Goal: Task Accomplishment & Management: Use online tool/utility

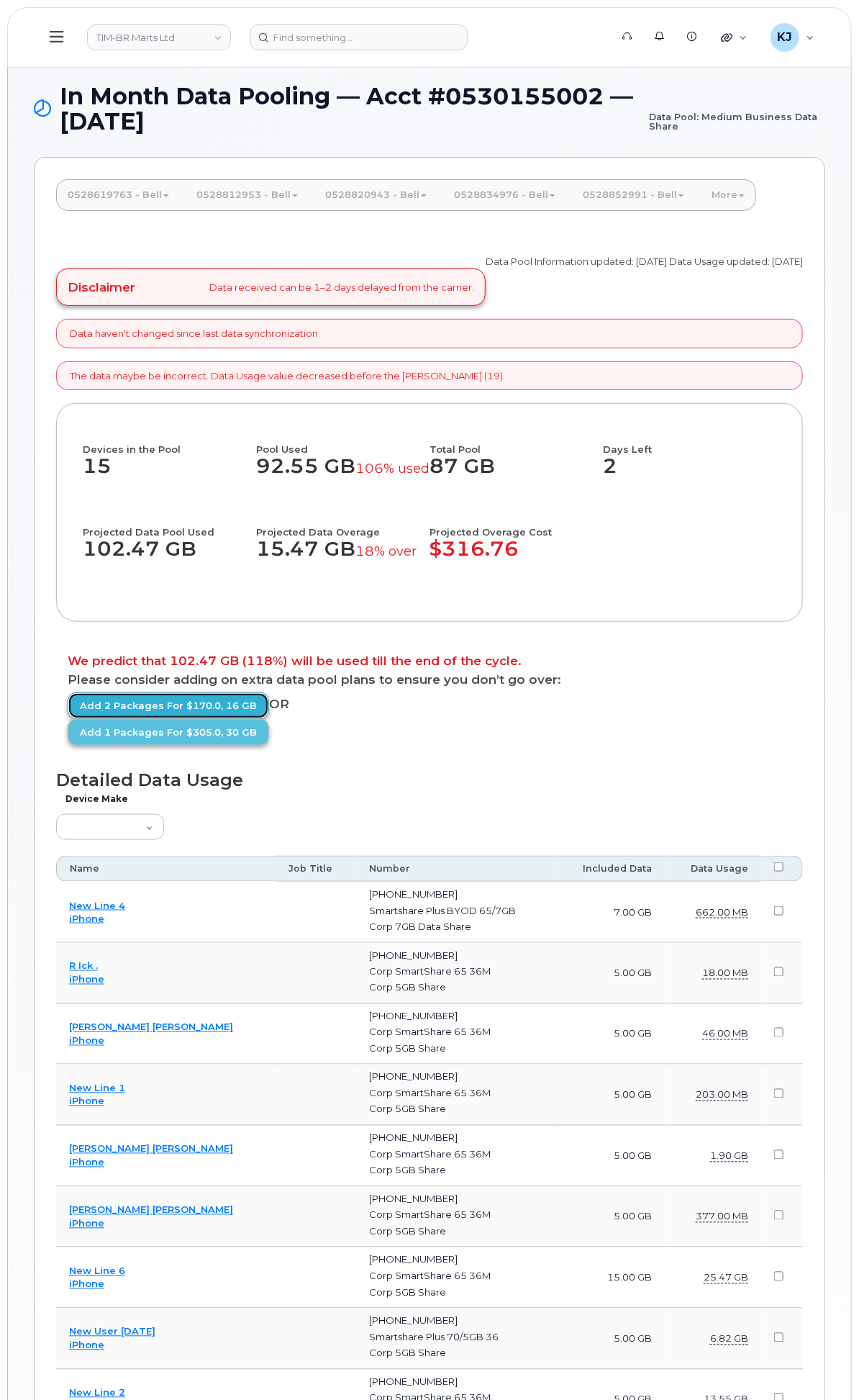
click at [269, 719] on link "Add 2 packages for $170.0, 16 GB" at bounding box center [168, 706] width 202 height 26
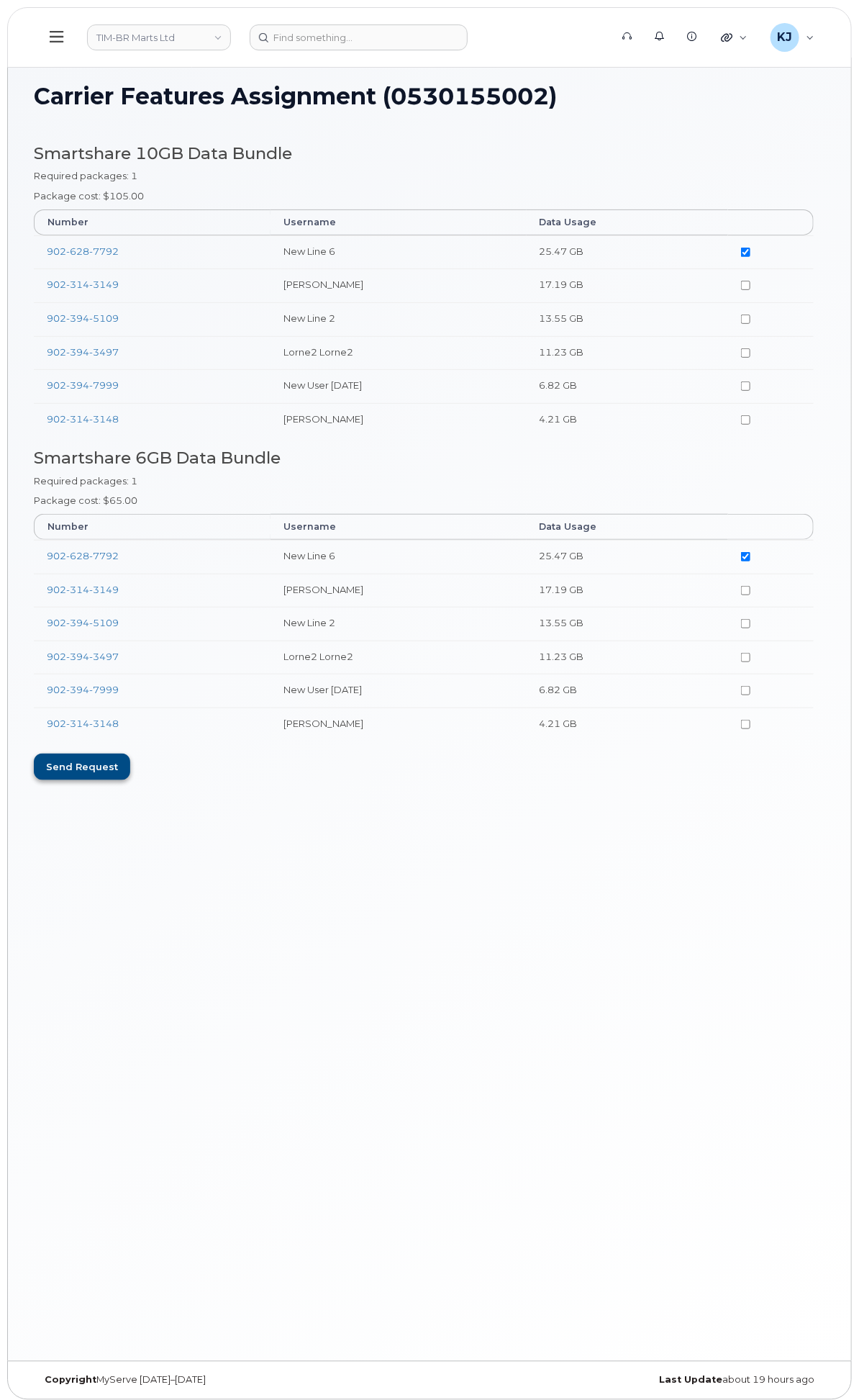
click at [130, 779] on div "Send request" at bounding box center [82, 767] width 96 height 26
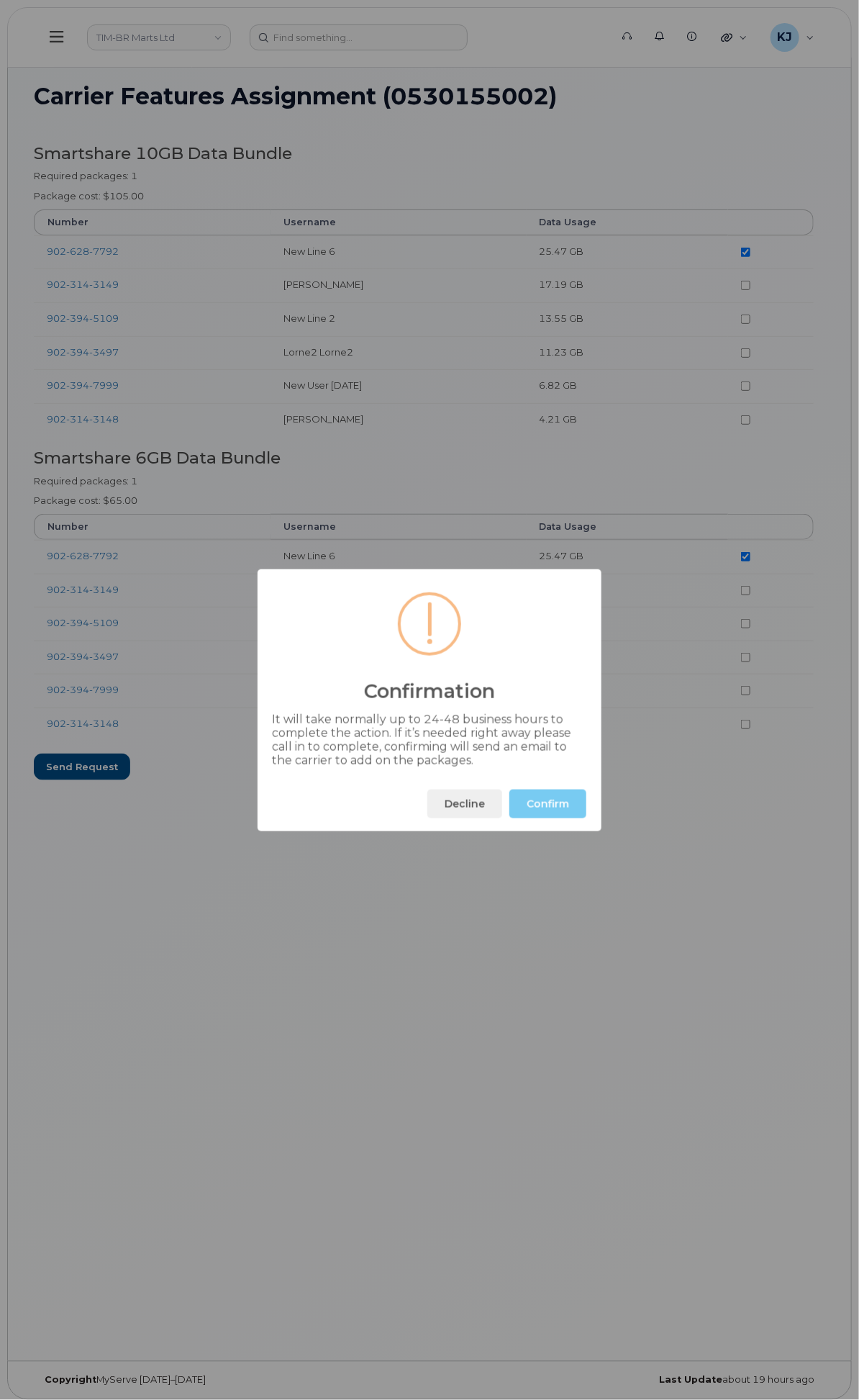
click at [566, 814] on button "Confirm" at bounding box center [548, 803] width 77 height 29
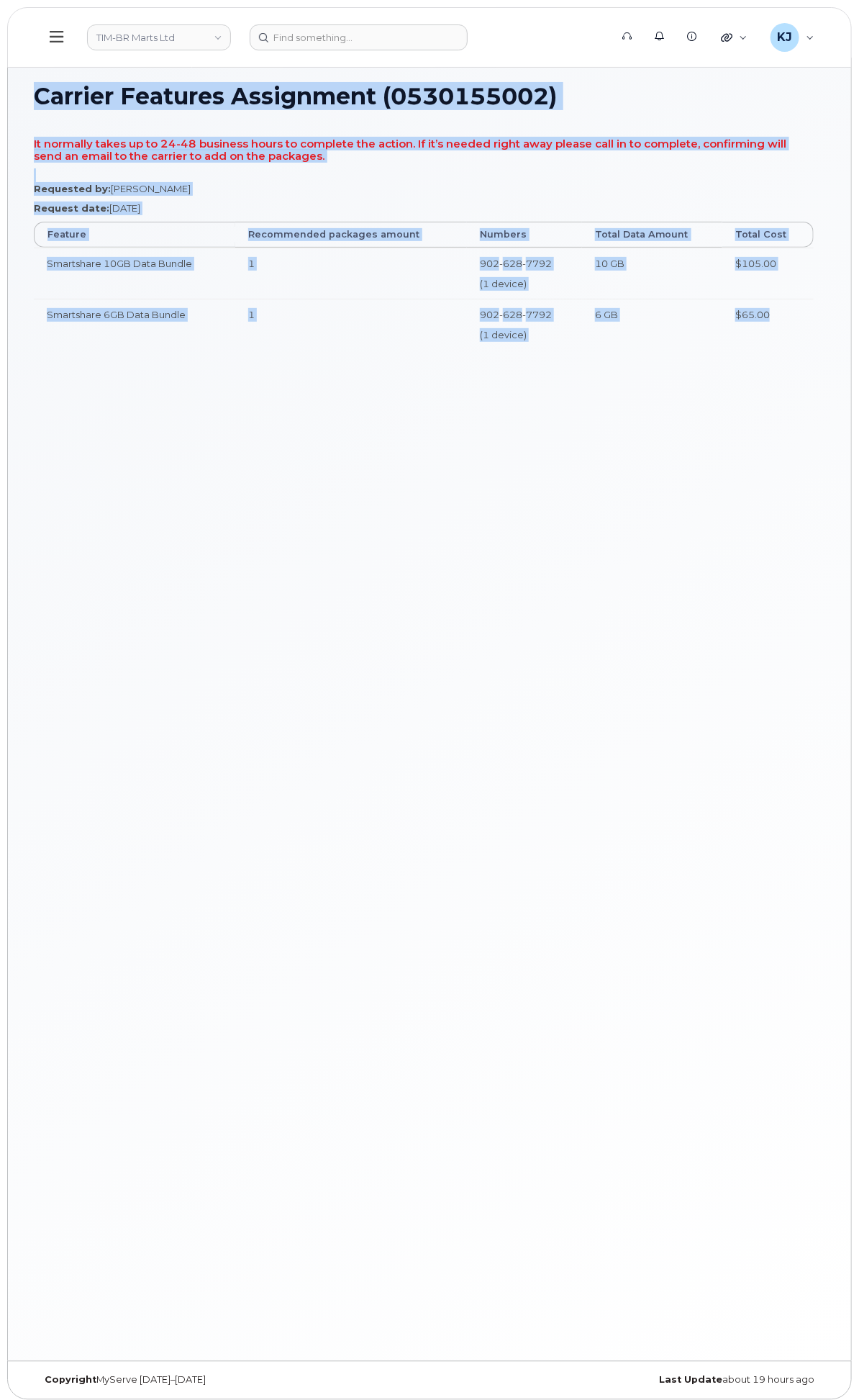
drag, startPoint x: 228, startPoint y: 93, endPoint x: 796, endPoint y: 332, distance: 616.2
click at [796, 332] on div "Carrier Features Assignment (0530155002) It normally takes up to 24-48 business…" at bounding box center [430, 709] width 843 height 1304
copy div "Carrier Features Assignment (0530155002) It normally takes up to 24-48 business…"
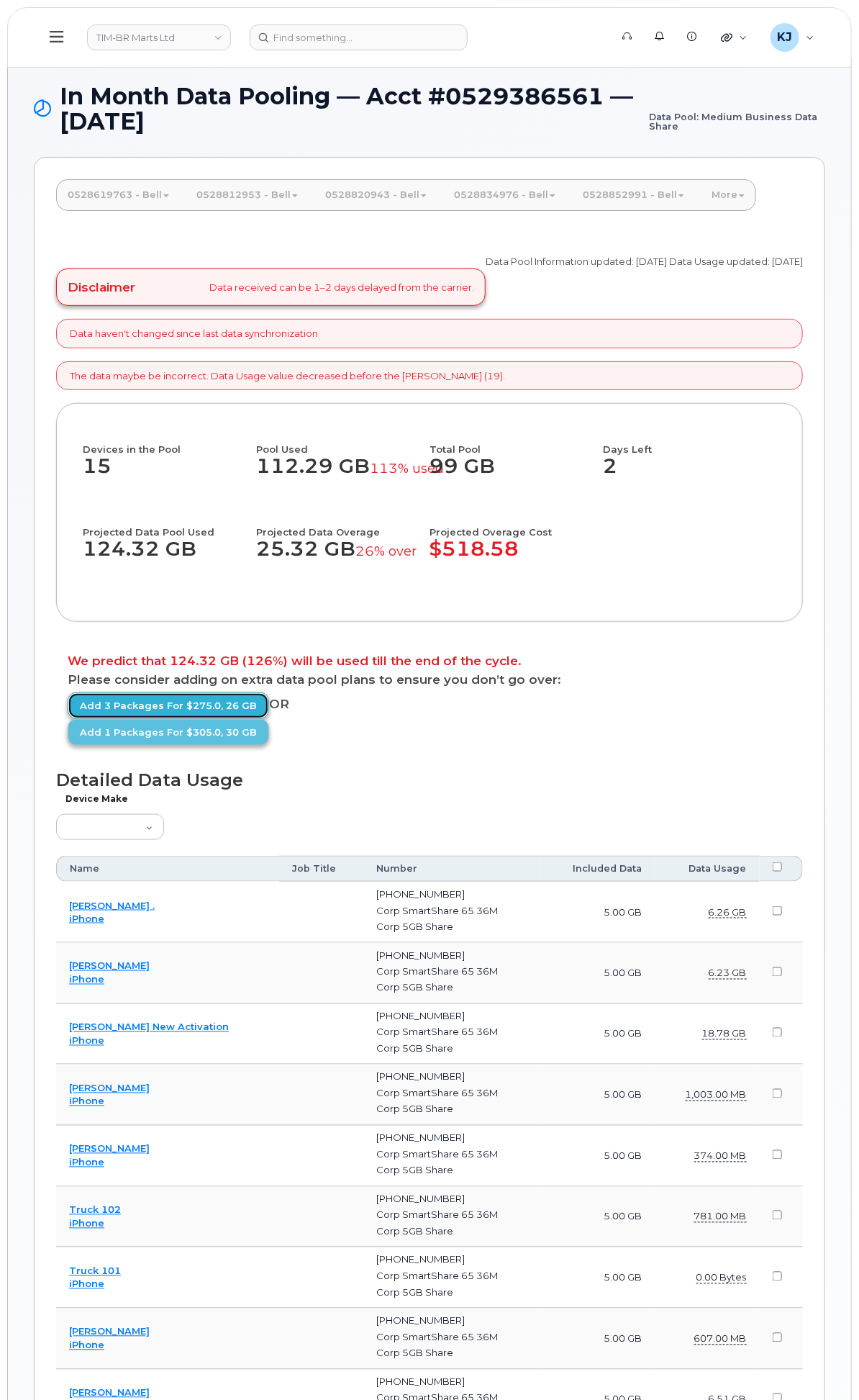
click at [269, 719] on link "Add 3 packages for $275.0, 26 GB" at bounding box center [168, 706] width 202 height 26
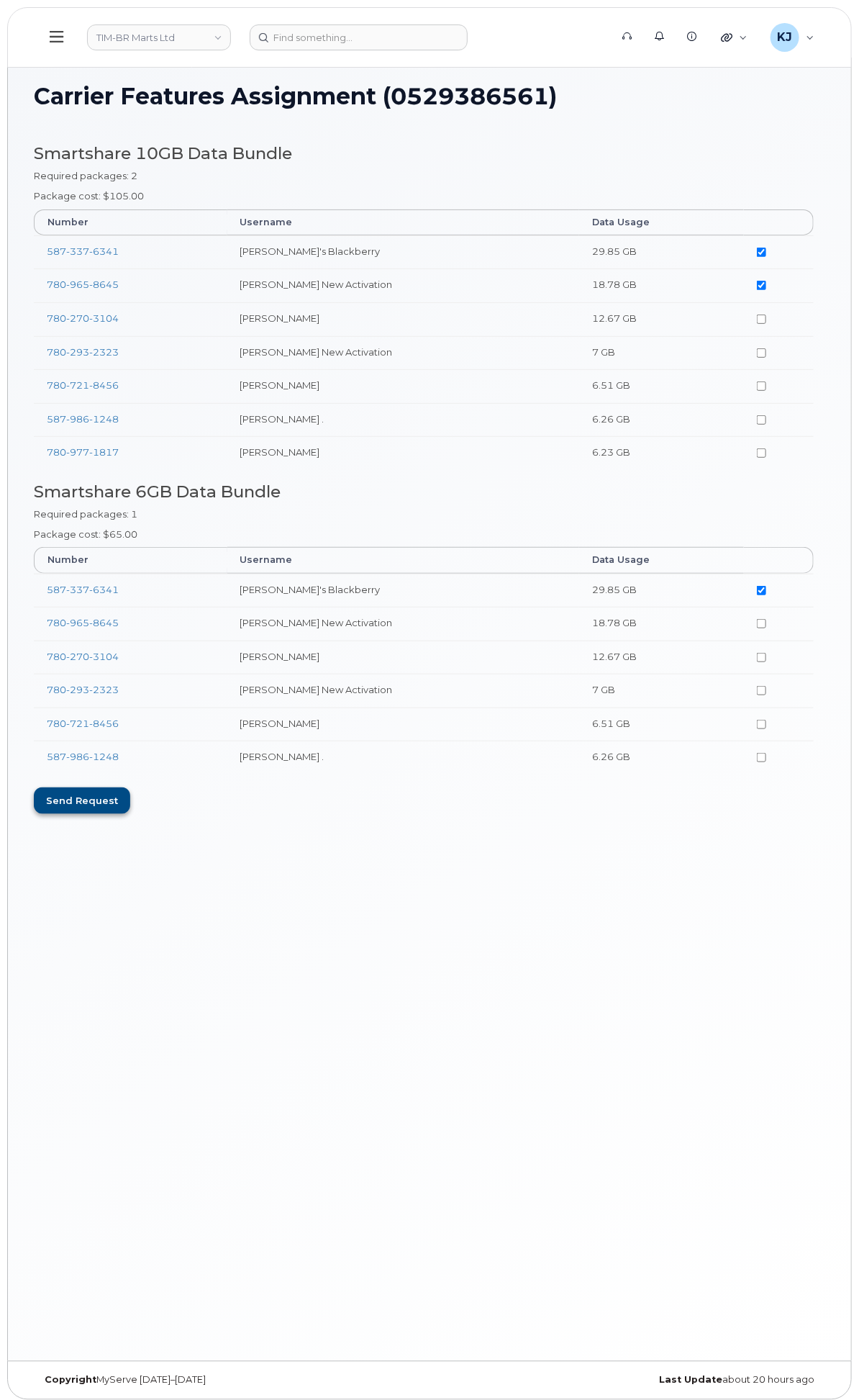
click at [130, 814] on div "Send request" at bounding box center [82, 801] width 96 height 26
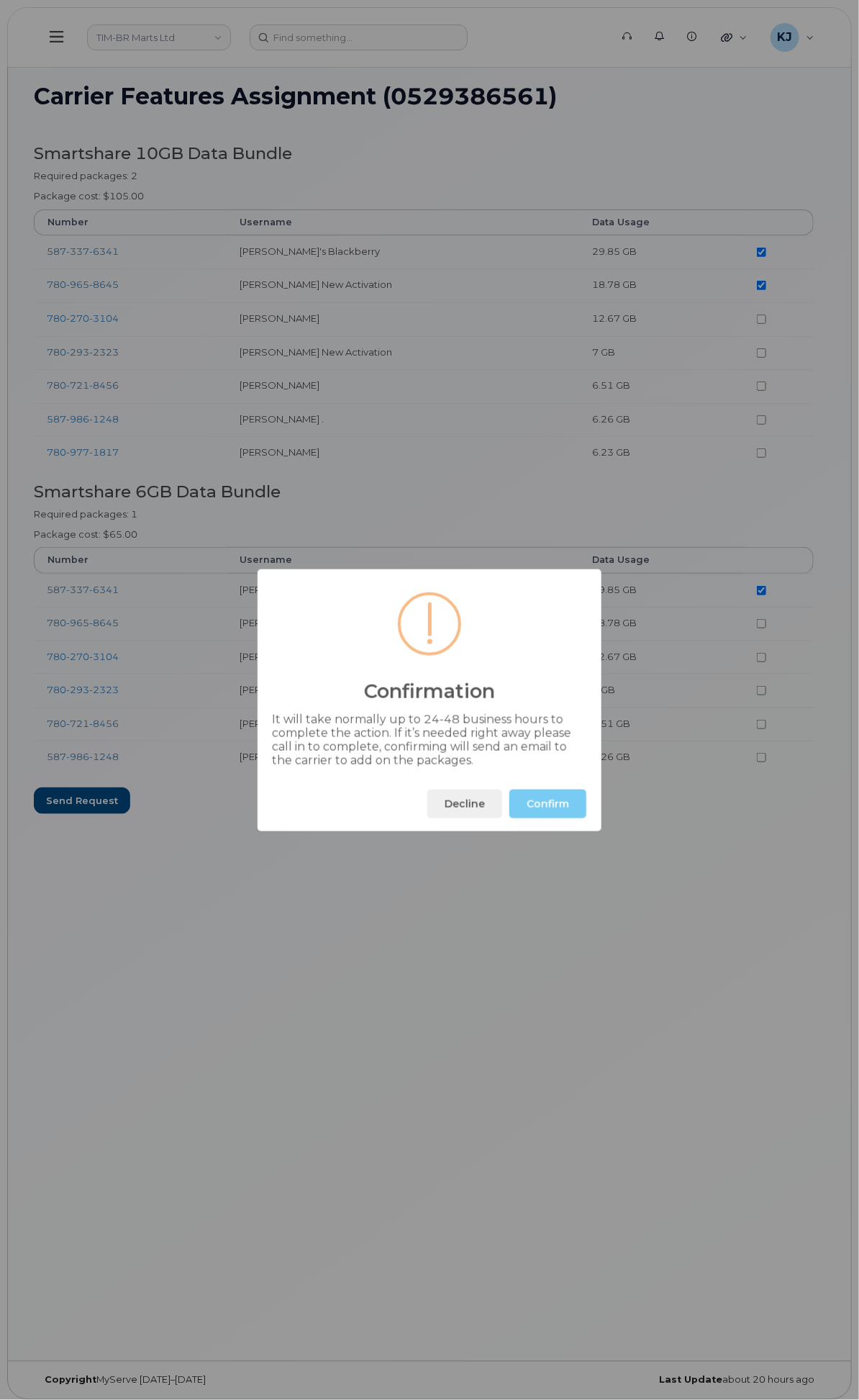
click at [577, 812] on button "Confirm" at bounding box center [548, 803] width 77 height 29
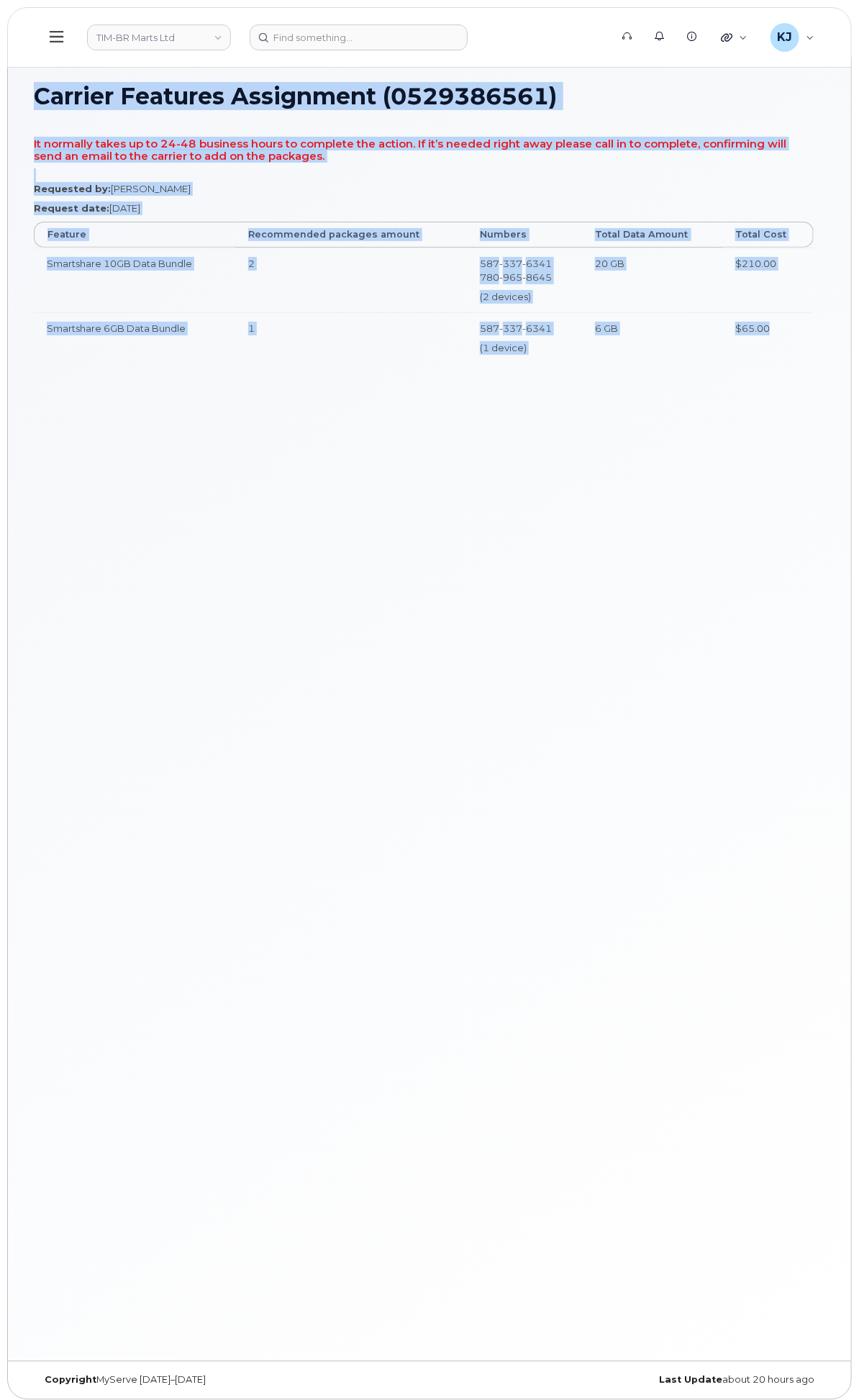
drag, startPoint x: 227, startPoint y: 99, endPoint x: 812, endPoint y: 342, distance: 633.5
click at [812, 342] on div "Carrier Features Assignment (0529386561) It normally takes up to 24-48 business…" at bounding box center [430, 709] width 843 height 1304
copy div "Carrier Features Assignment (0529386561) It normally takes up to 24-48 business…"
